Goal: Task Accomplishment & Management: Use online tool/utility

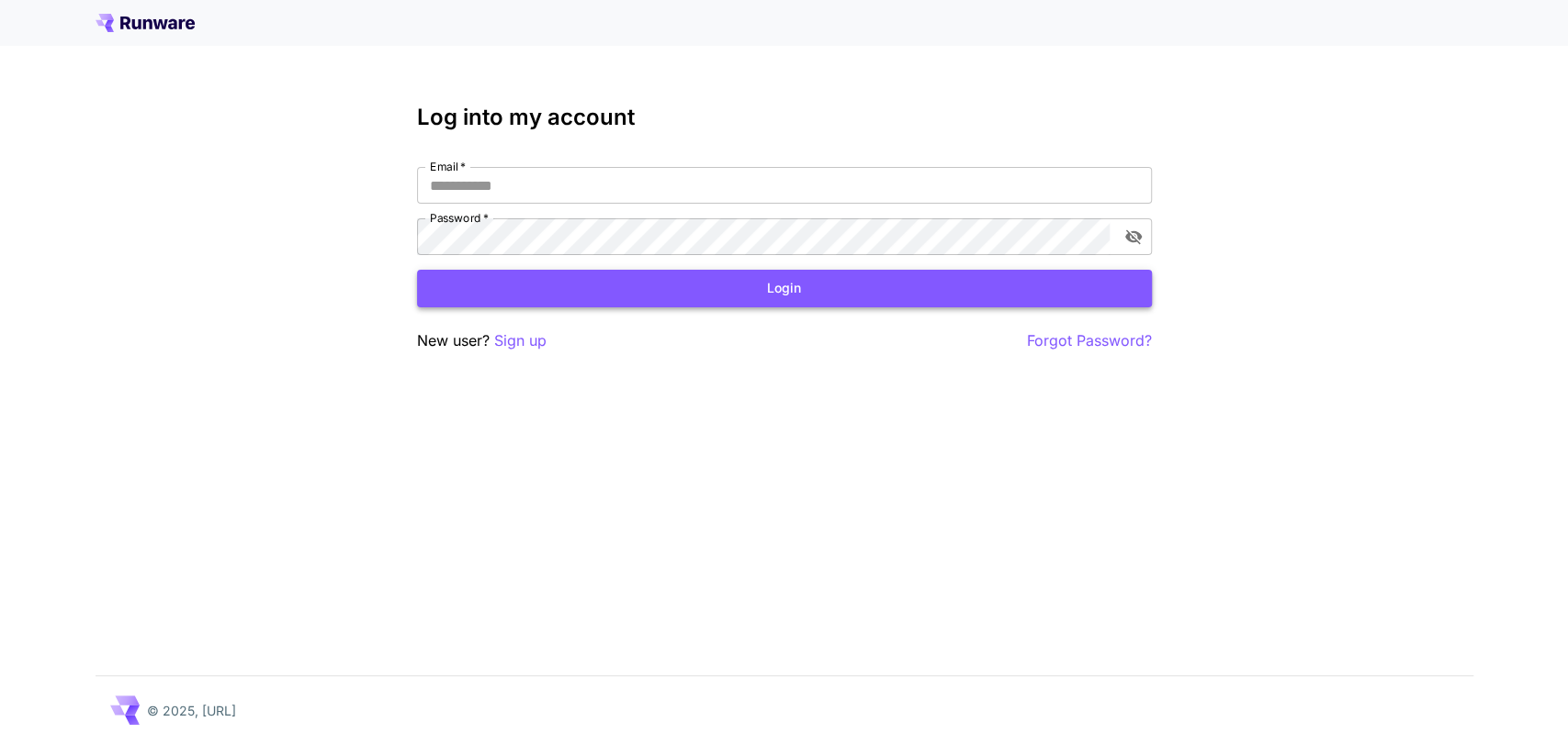
type input "**********"
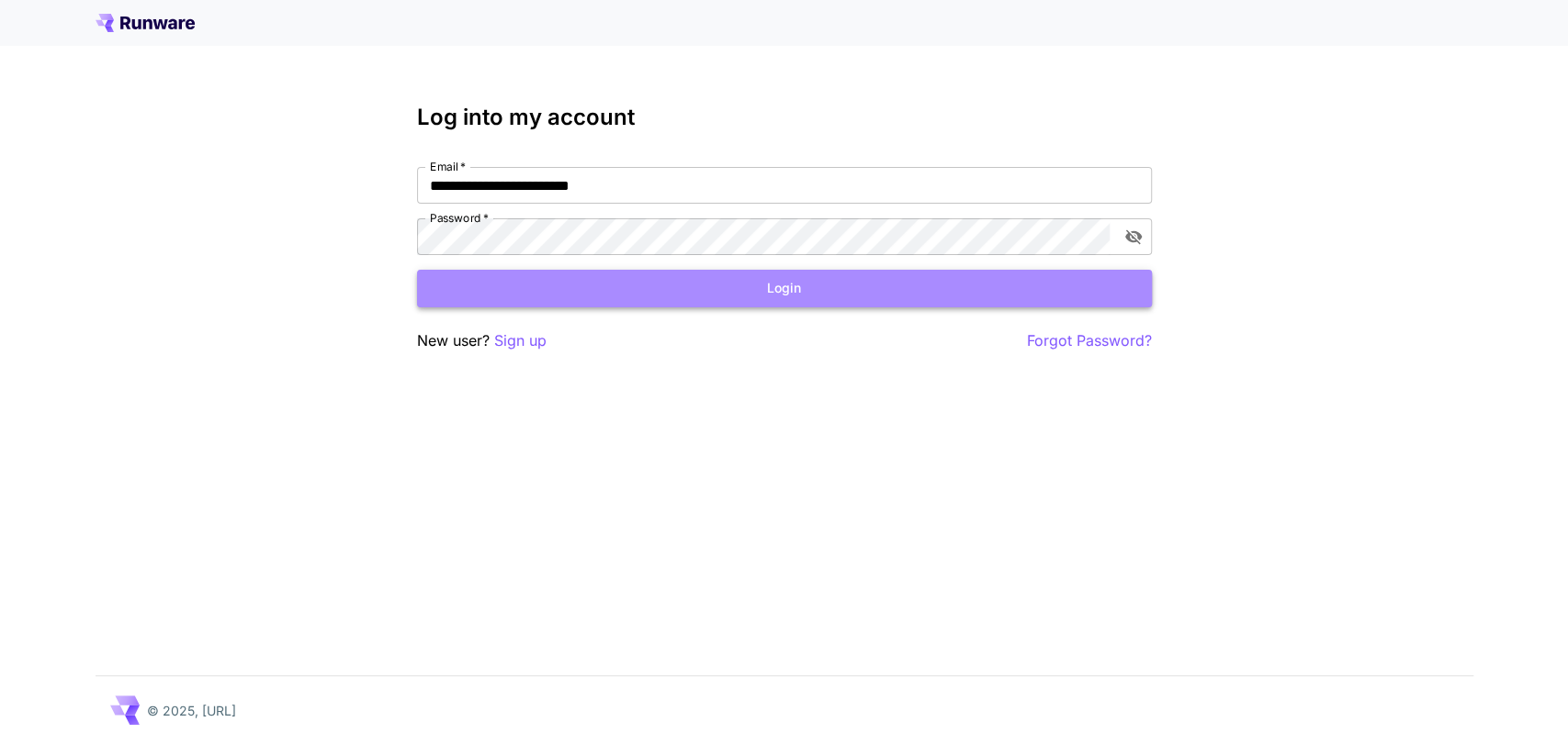
click at [757, 275] on button "Login" at bounding box center [784, 288] width 735 height 38
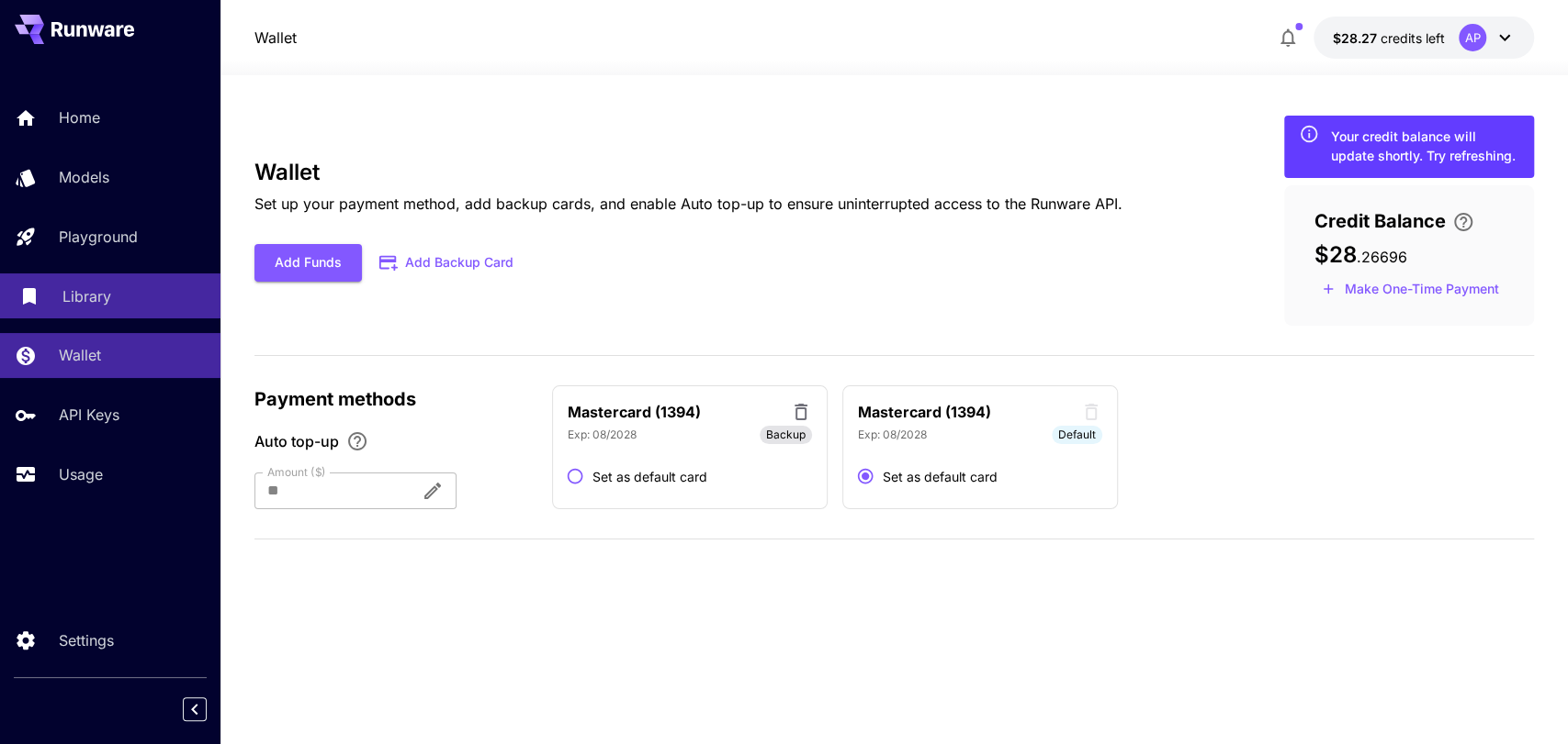
click at [110, 305] on p "Library" at bounding box center [87, 296] width 48 height 22
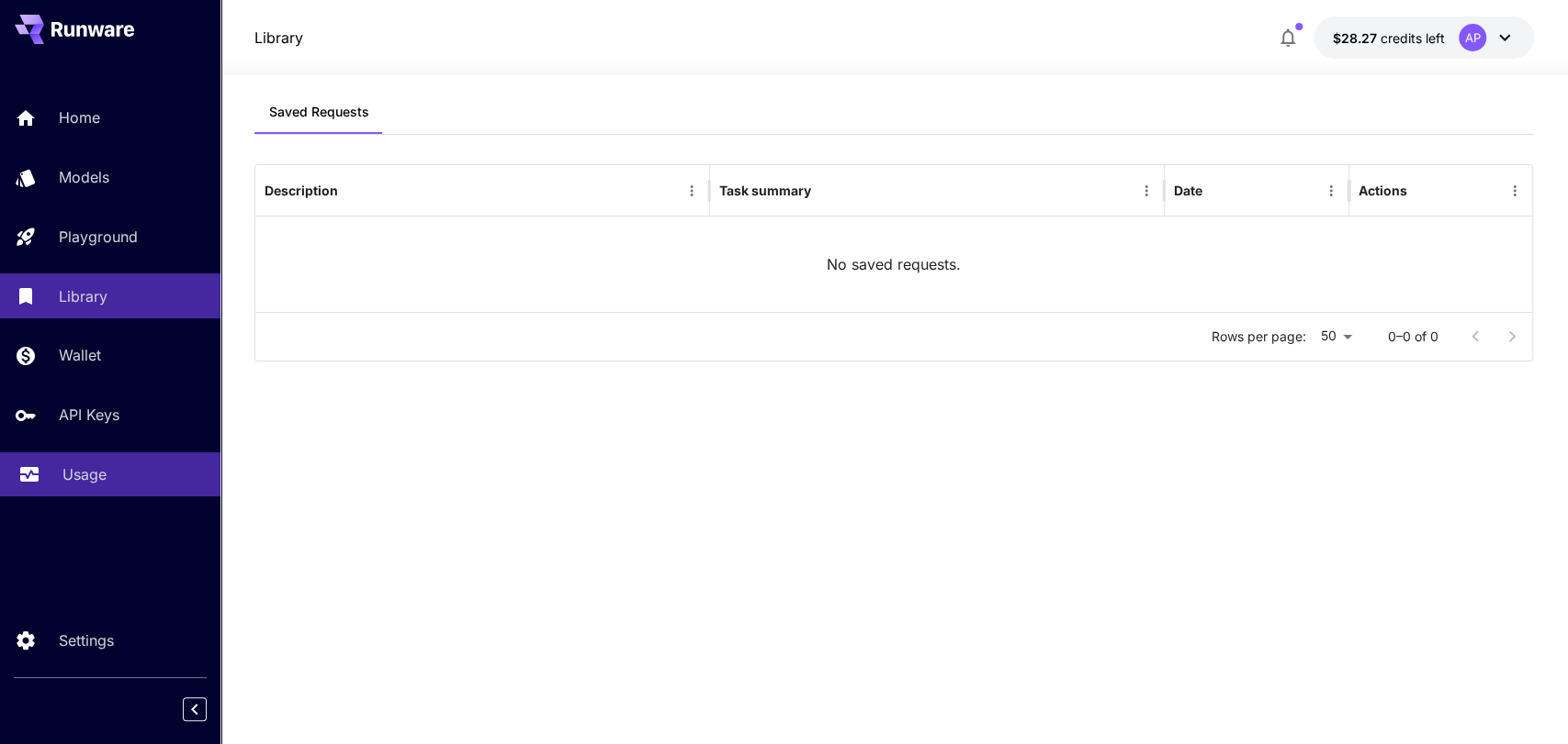
click at [106, 474] on div "Usage" at bounding box center [134, 474] width 144 height 22
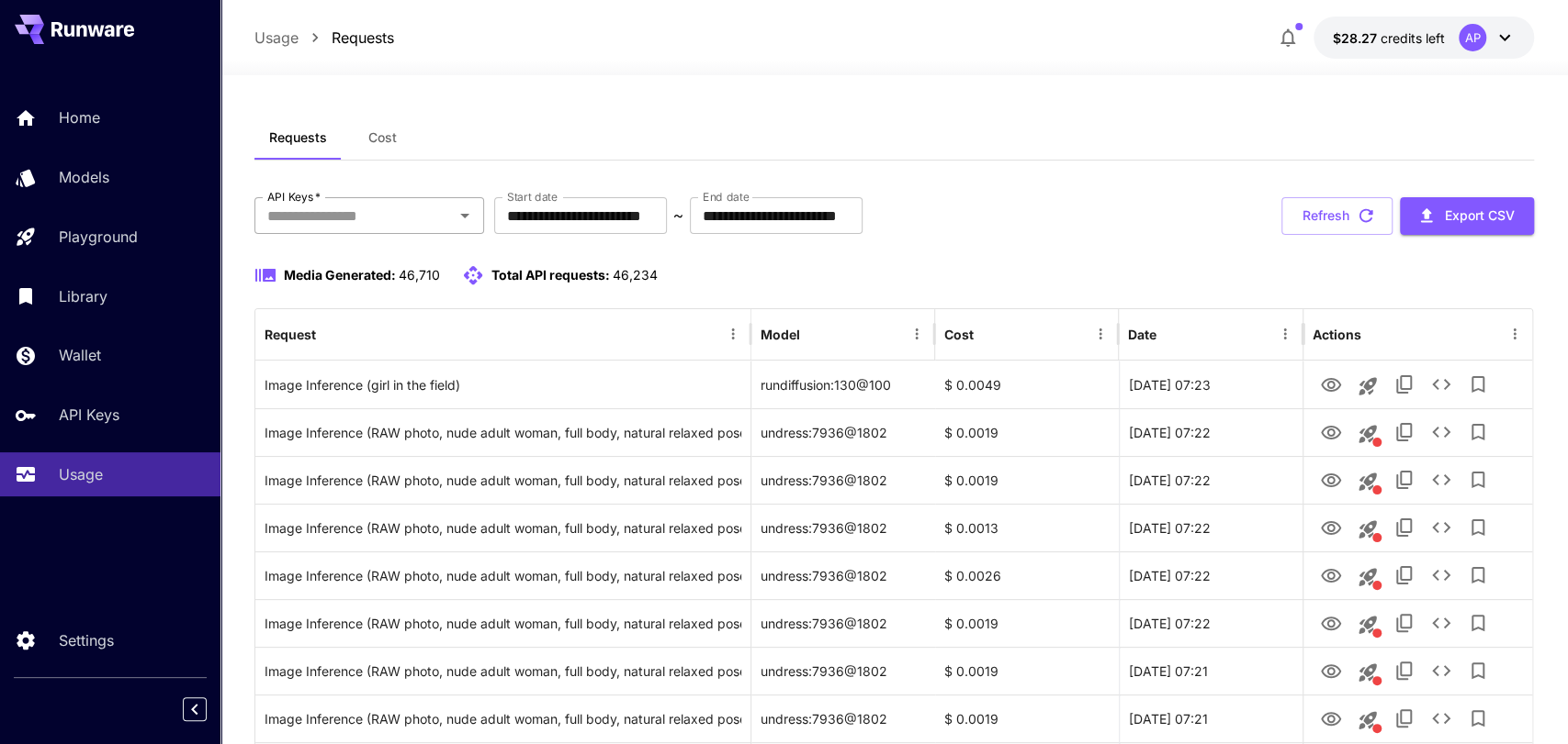
click at [360, 210] on input "API Keys   *" at bounding box center [354, 215] width 188 height 26
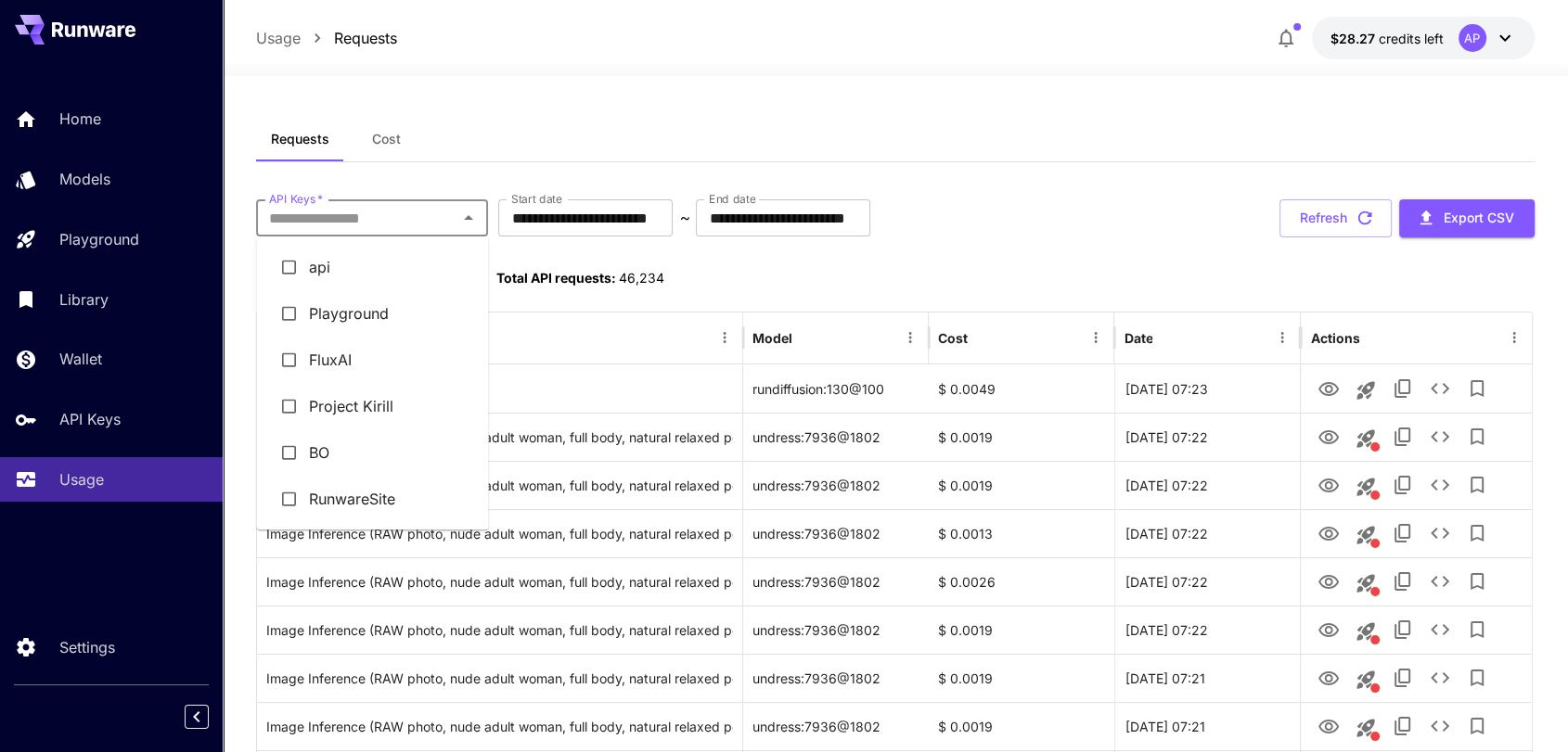
click at [350, 487] on li "RunwareSite" at bounding box center [372, 500] width 232 height 47
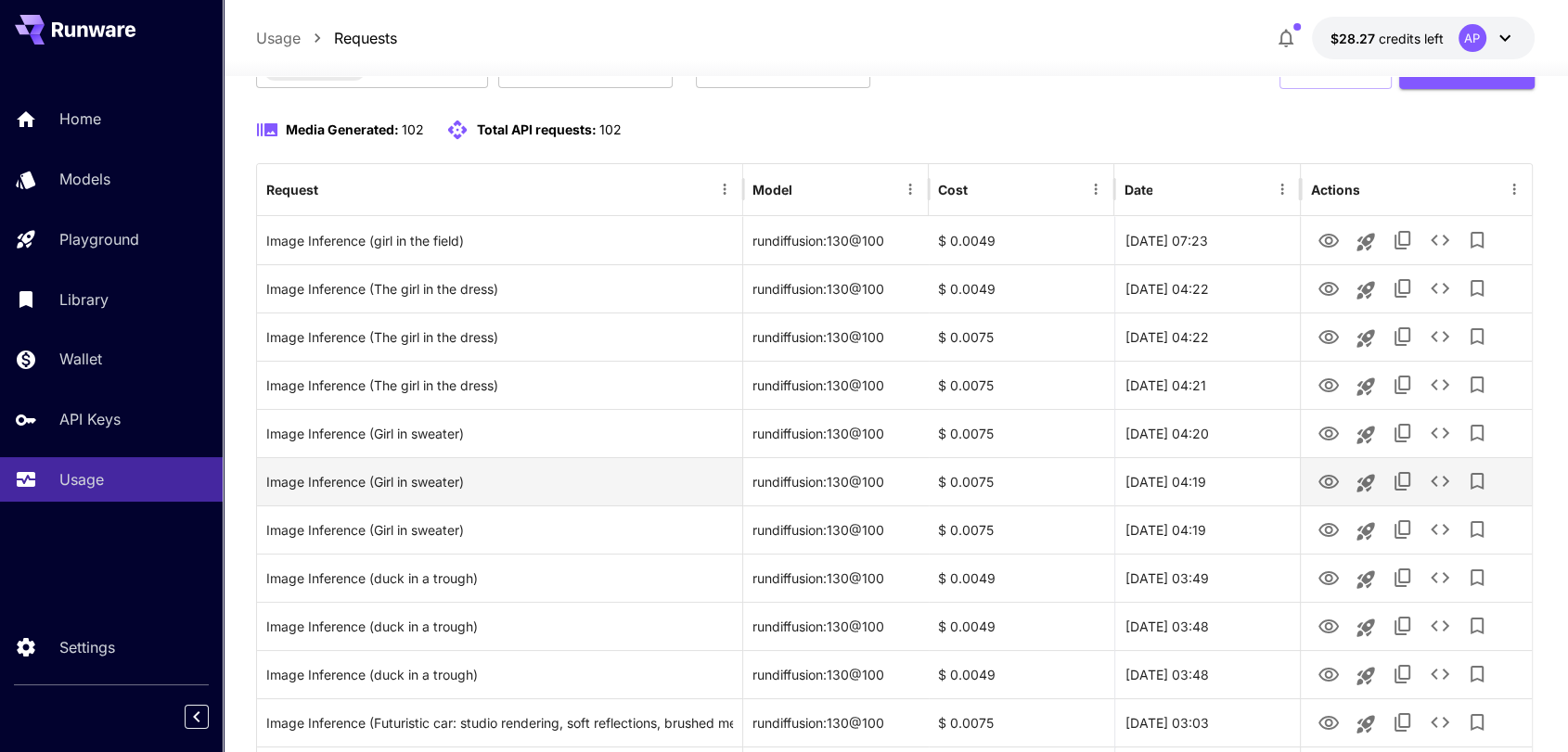
scroll to position [206, 0]
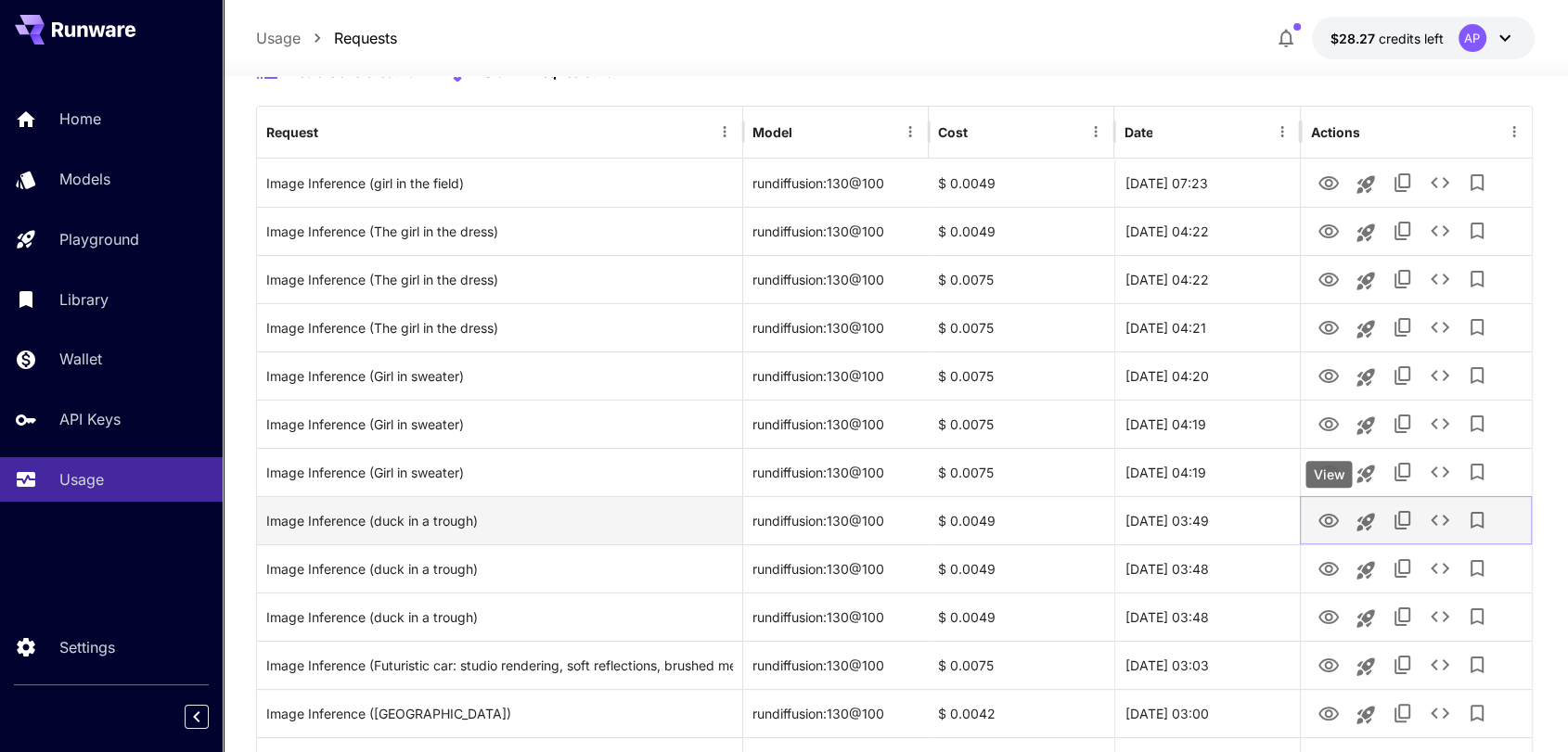
click at [1338, 518] on icon "View" at bounding box center [1327, 521] width 22 height 22
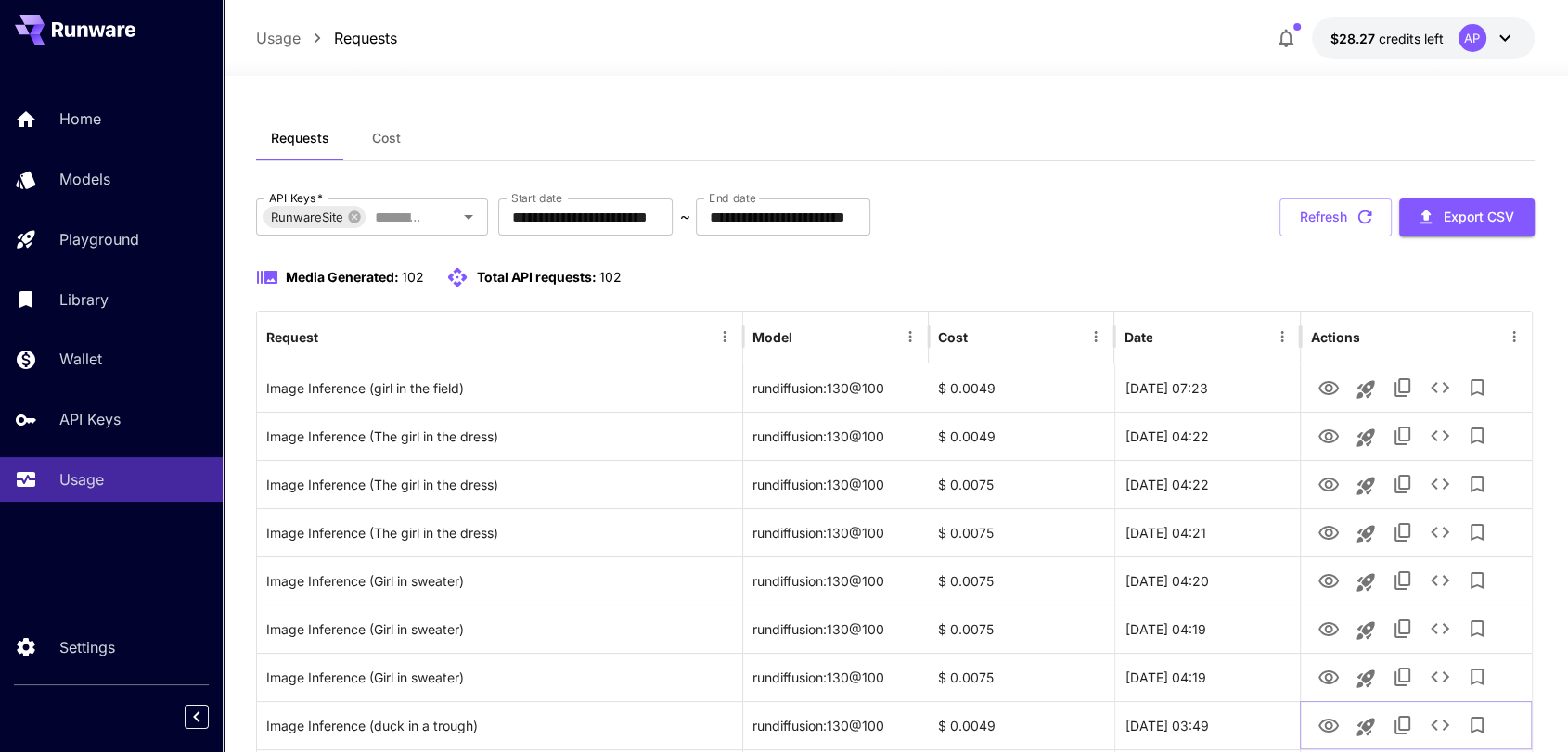
scroll to position [0, 0]
